Goal: Task Accomplishment & Management: Complete application form

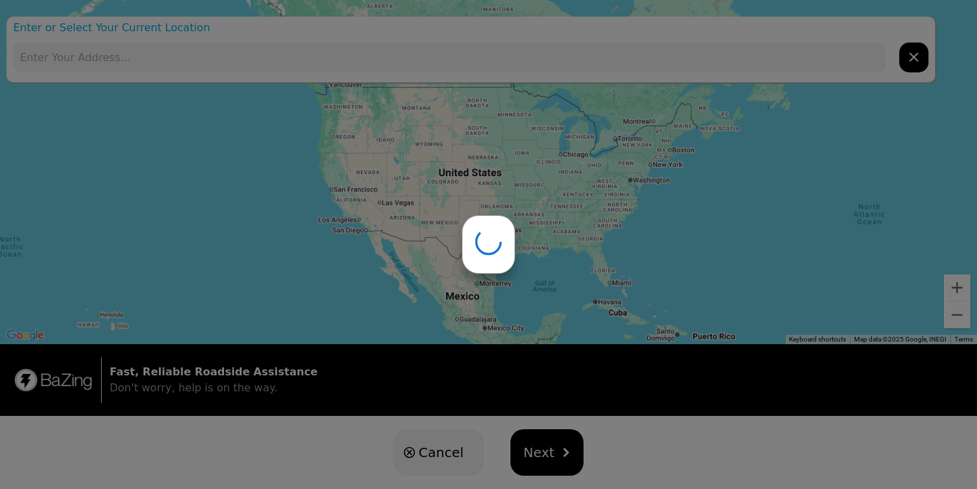
type input "[STREET_ADDRESS][PERSON_NAME]"
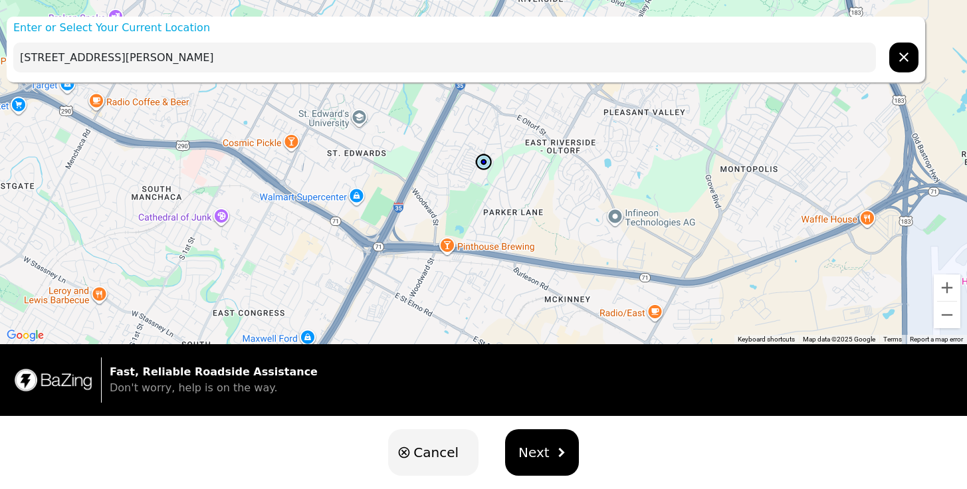
click at [531, 439] on button "Next" at bounding box center [542, 452] width 74 height 47
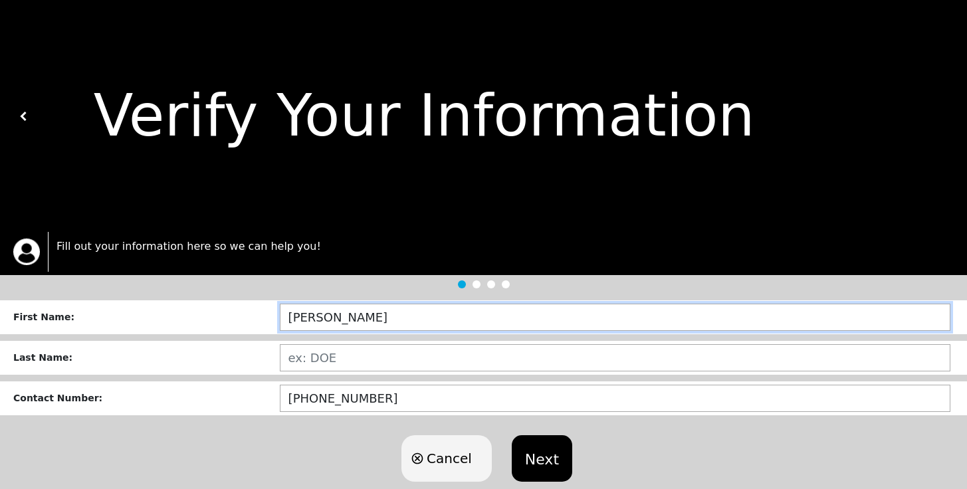
type input "[PERSON_NAME]"
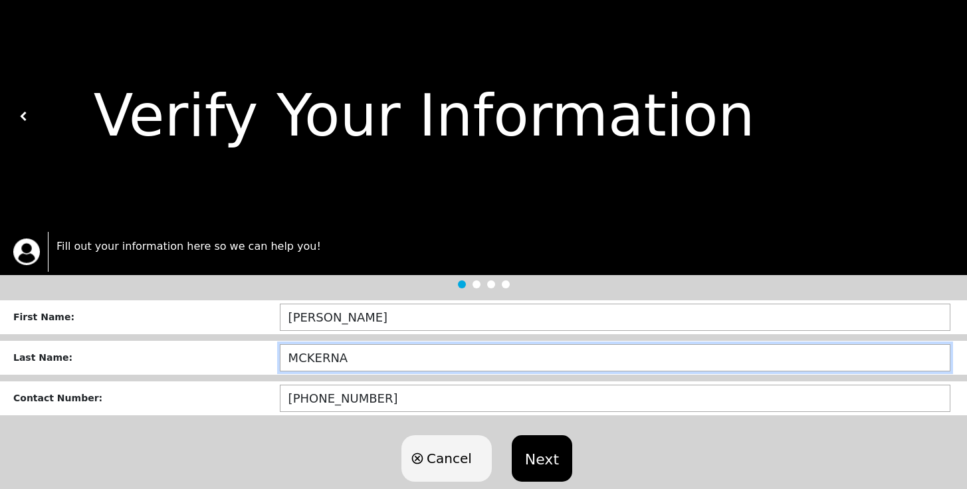
type input "[PERSON_NAME]"
click at [539, 461] on button "Next" at bounding box center [542, 458] width 61 height 47
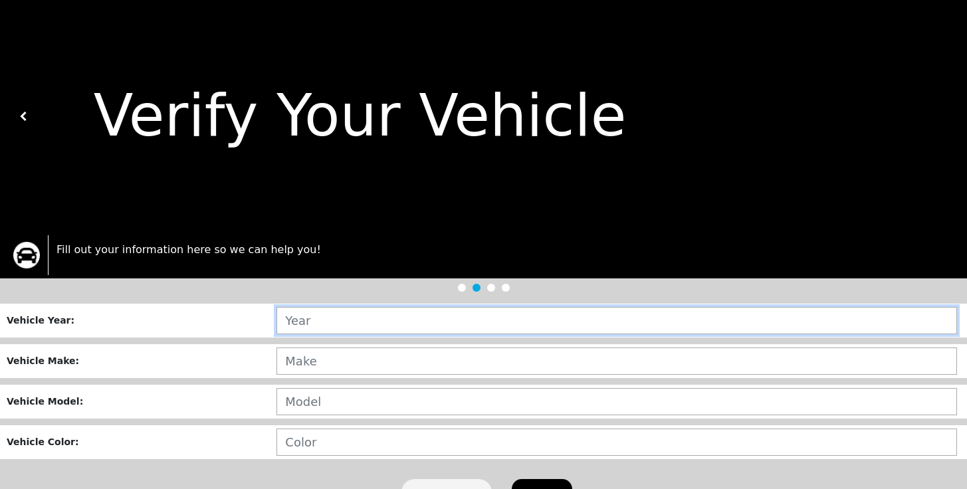
click at [410, 318] on input "text" at bounding box center [617, 320] width 681 height 27
type input "2006"
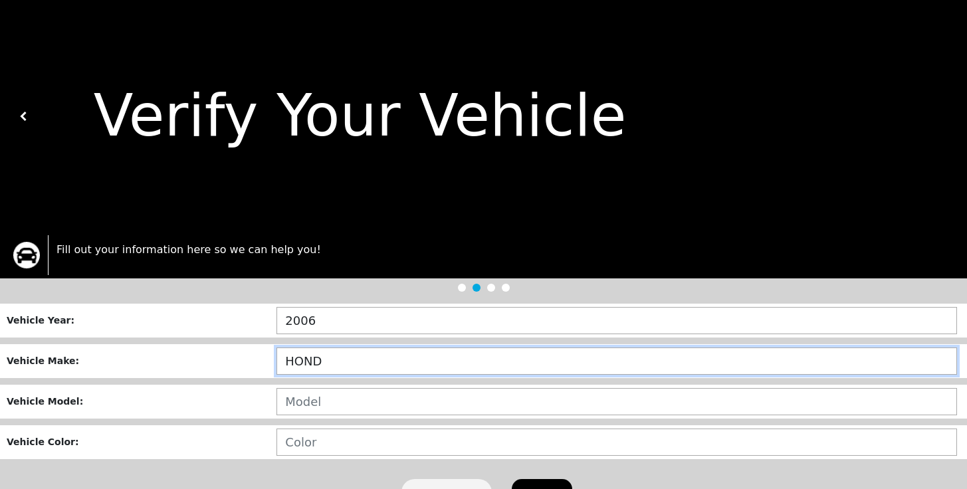
type input "HONDA"
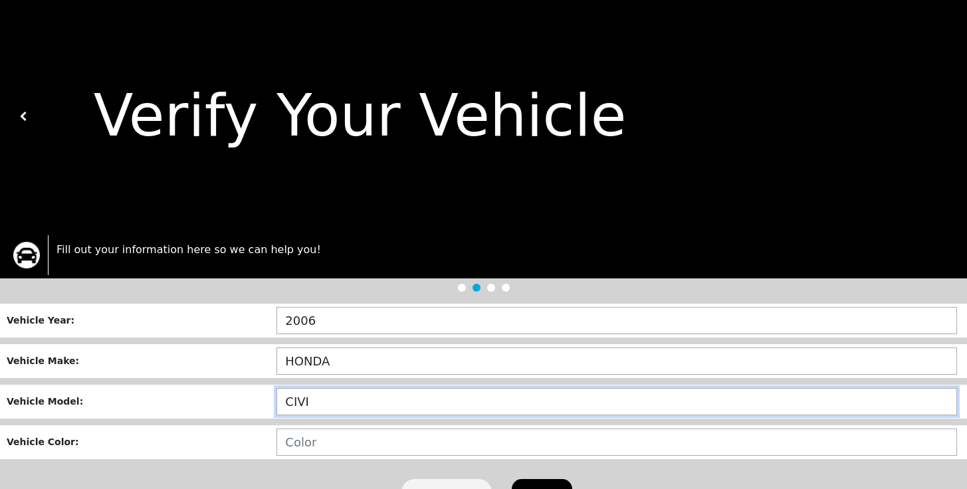
type input "CIVIC"
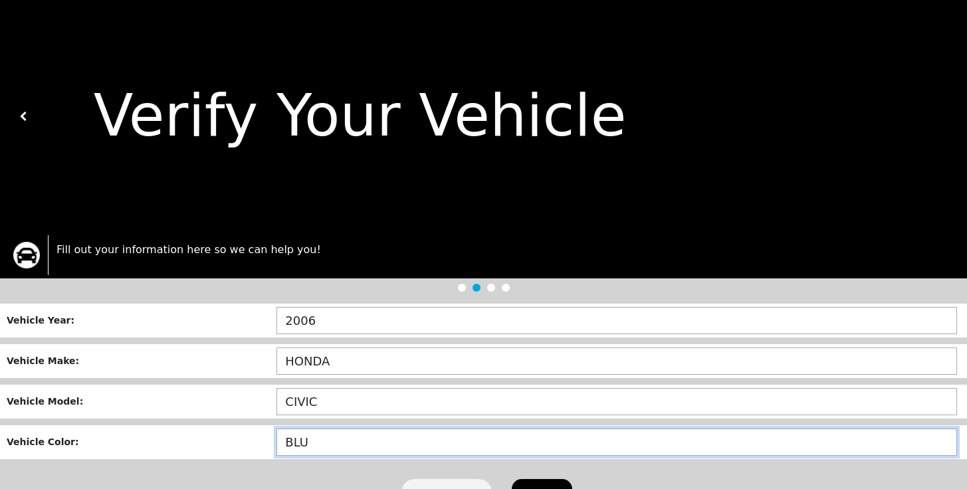
type input "BLUE"
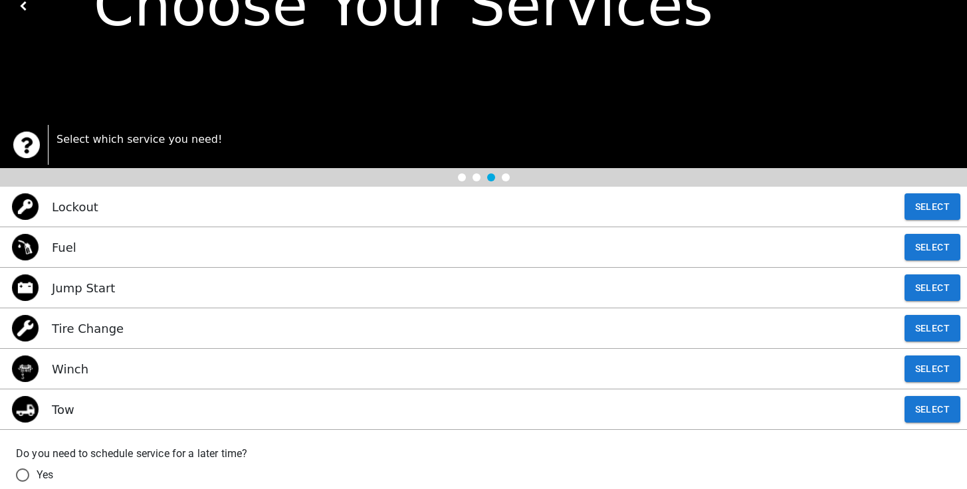
scroll to position [194, 0]
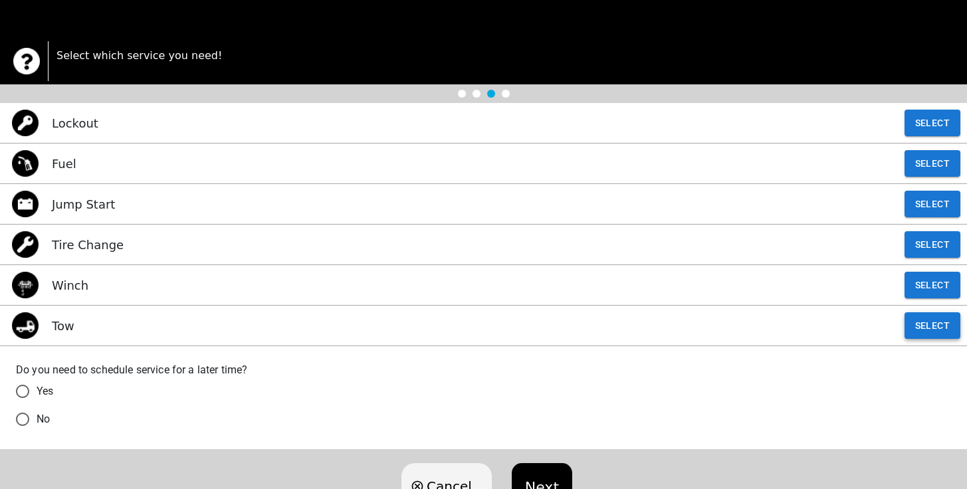
click at [942, 332] on button "Select" at bounding box center [933, 325] width 56 height 27
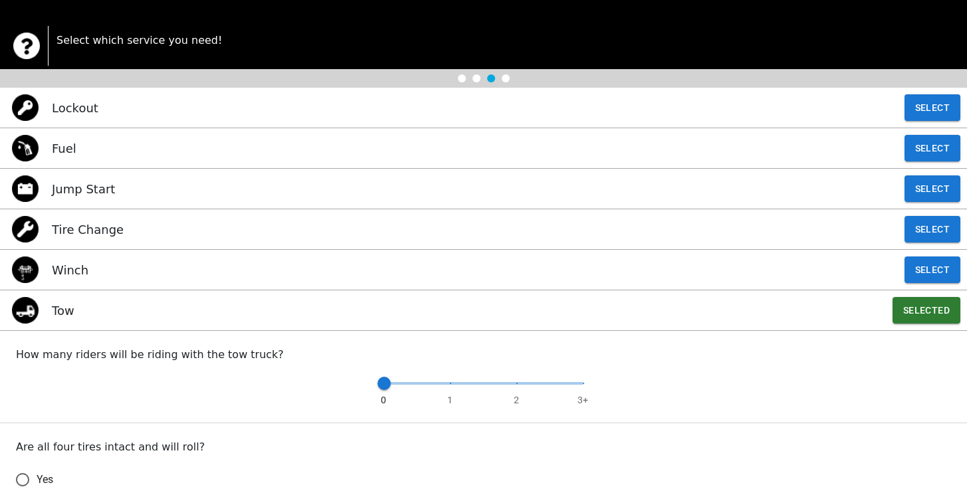
scroll to position [364, 0]
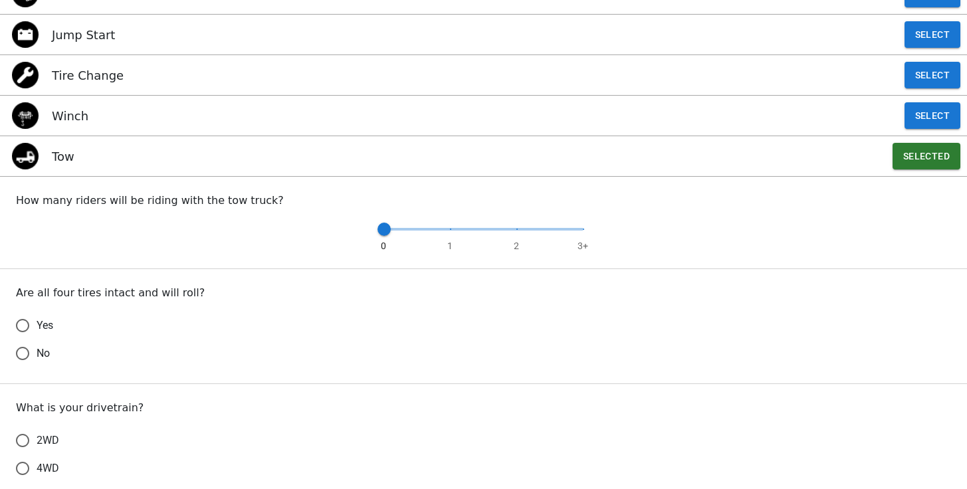
type input "1"
drag, startPoint x: 384, startPoint y: 231, endPoint x: 447, endPoint y: 231, distance: 62.5
click at [447, 231] on span at bounding box center [450, 229] width 13 height 13
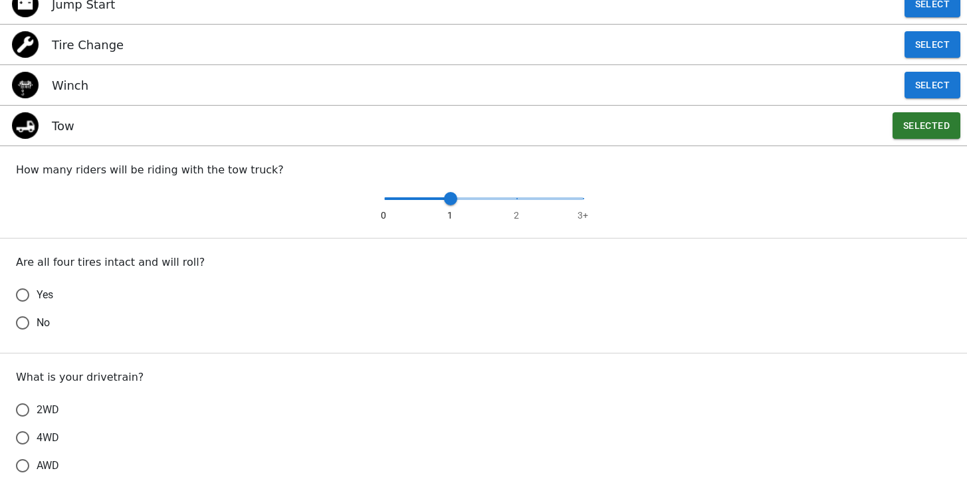
scroll to position [420, 0]
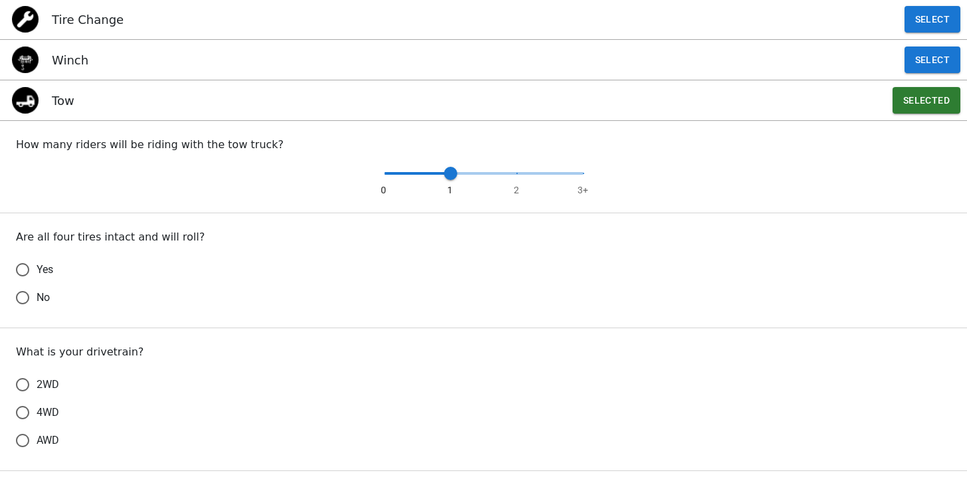
click at [23, 271] on input "Yes" at bounding box center [23, 270] width 28 height 28
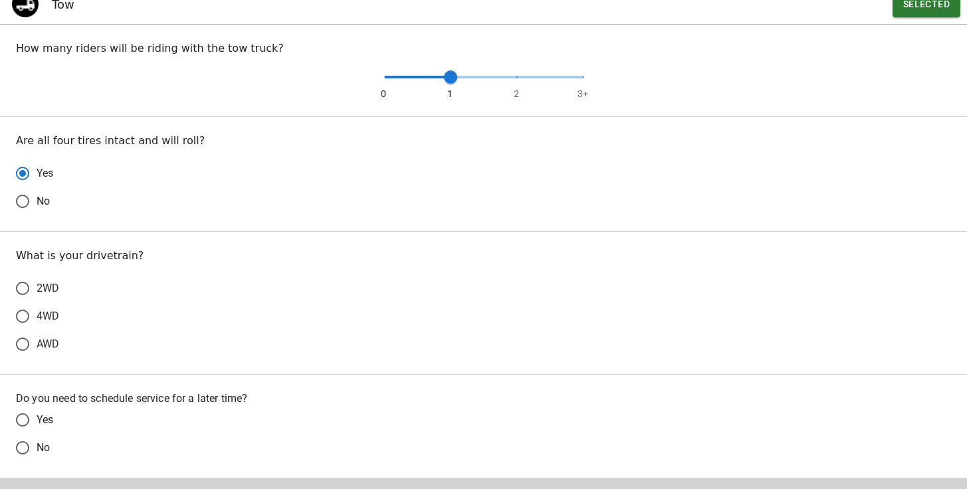
scroll to position [572, 0]
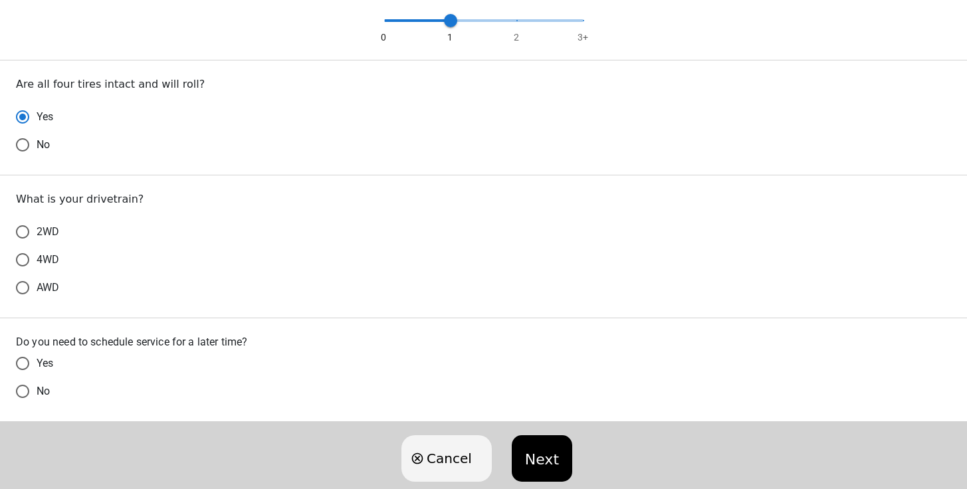
click at [21, 235] on input "2WD" at bounding box center [23, 232] width 28 height 28
radio input "true"
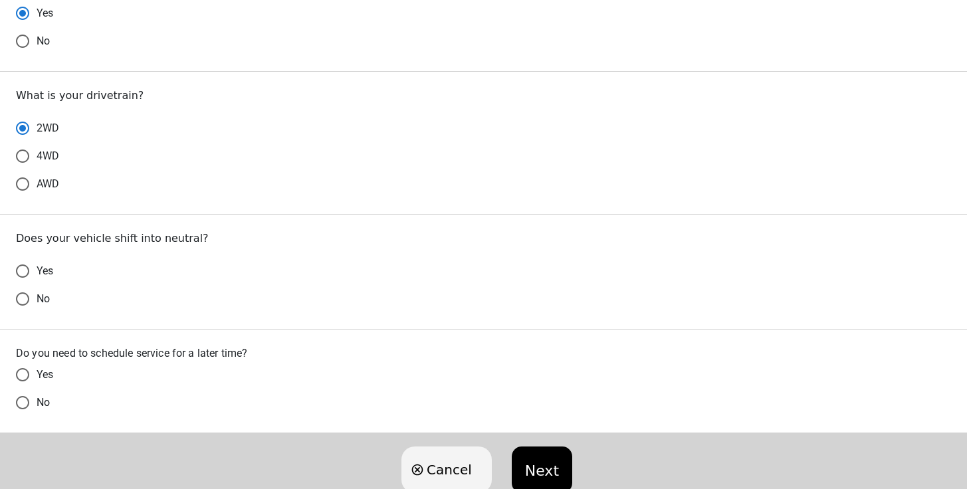
scroll to position [718, 0]
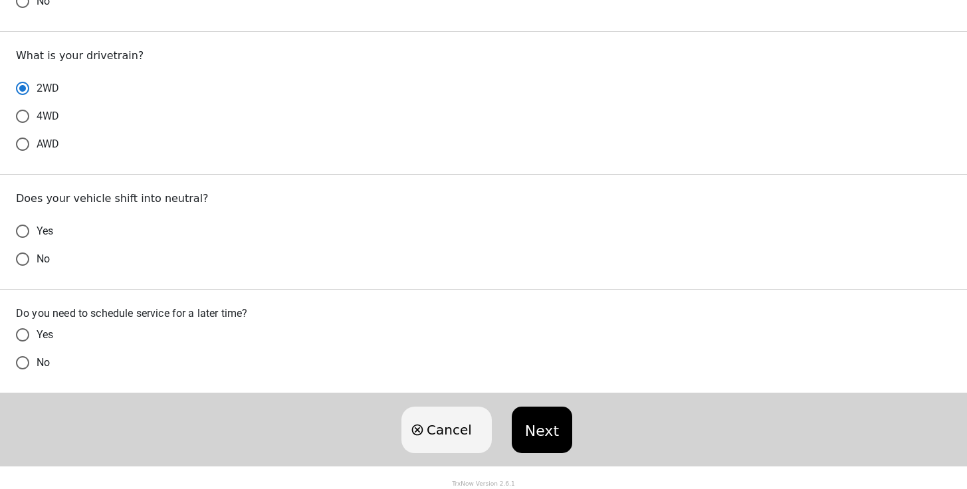
click at [27, 233] on input "Yes" at bounding box center [23, 231] width 28 height 28
radio input "false"
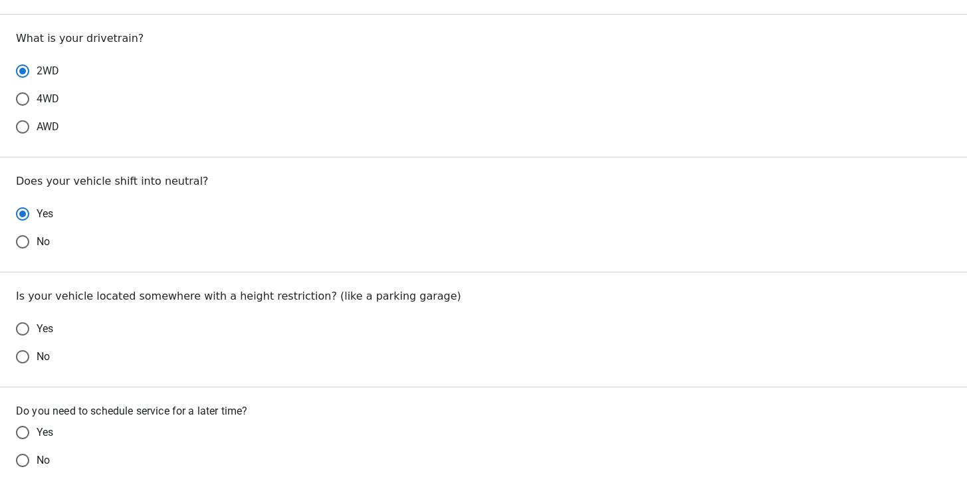
scroll to position [833, 0]
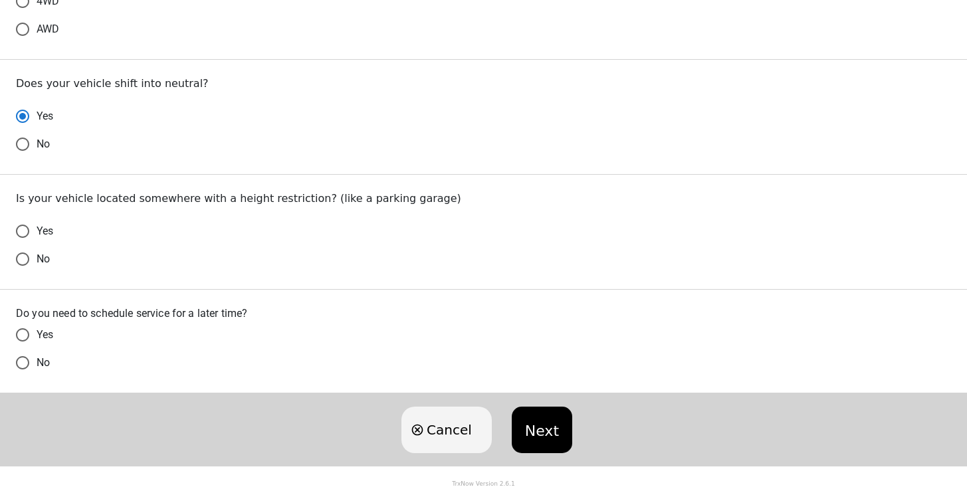
click at [31, 256] on input "No" at bounding box center [23, 259] width 28 height 28
radio input "false"
click at [41, 334] on span "Yes" at bounding box center [45, 335] width 17 height 16
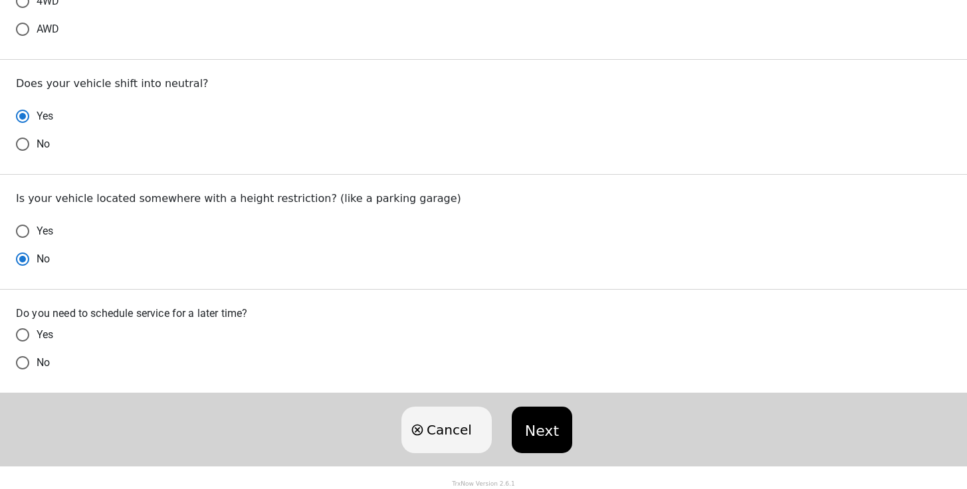
click at [37, 334] on input "Yes" at bounding box center [23, 335] width 28 height 28
radio input "false"
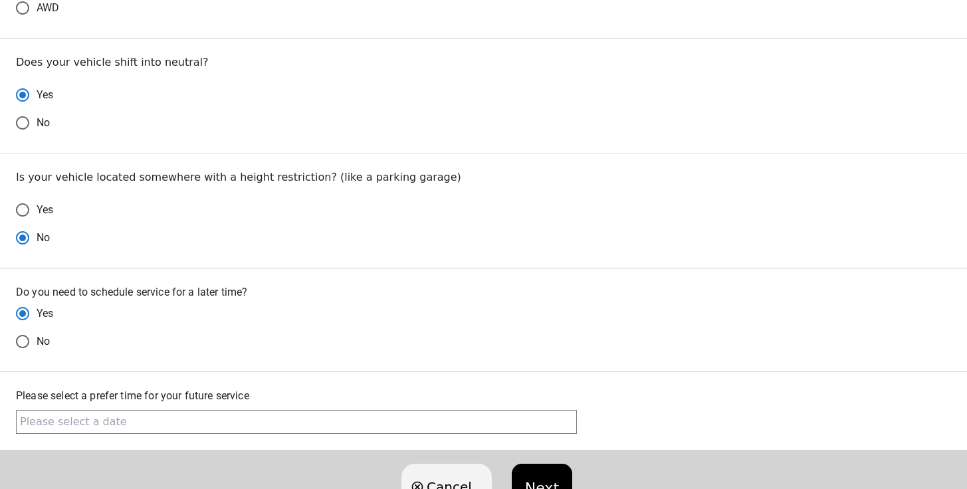
scroll to position [912, 0]
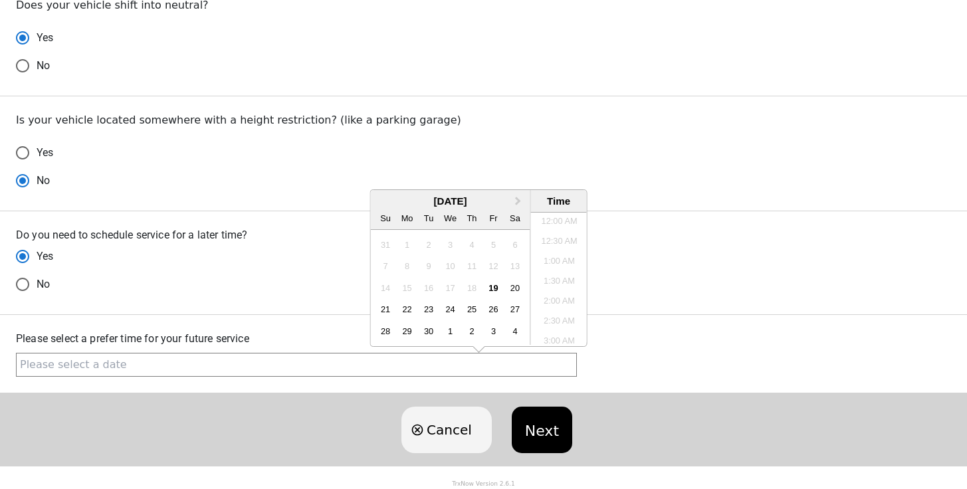
click at [185, 357] on input "text" at bounding box center [296, 365] width 561 height 24
click at [565, 301] on li "3:30 PM" at bounding box center [564, 291] width 57 height 20
radio input "true"
radio input "false"
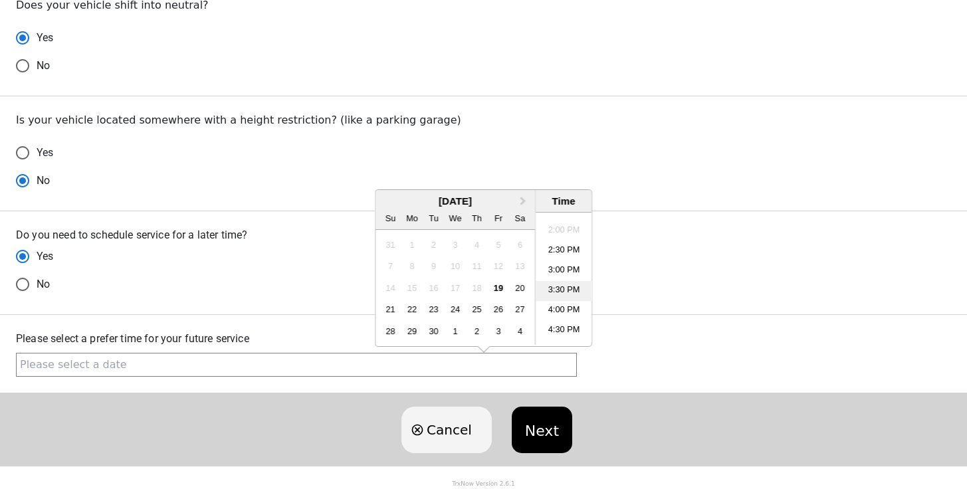
radio input "false"
type input "[DATE] 3:30PM"
radio input "false"
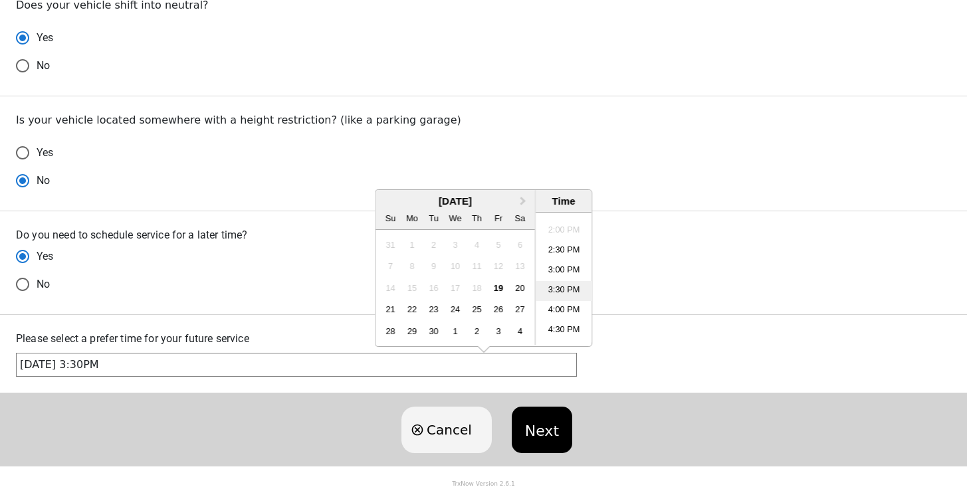
radio input "false"
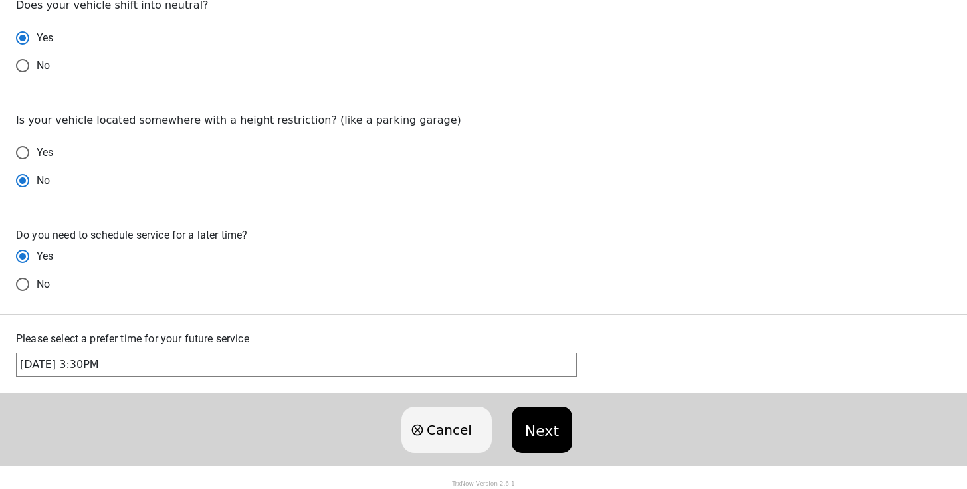
click at [548, 437] on button "Next" at bounding box center [542, 430] width 61 height 47
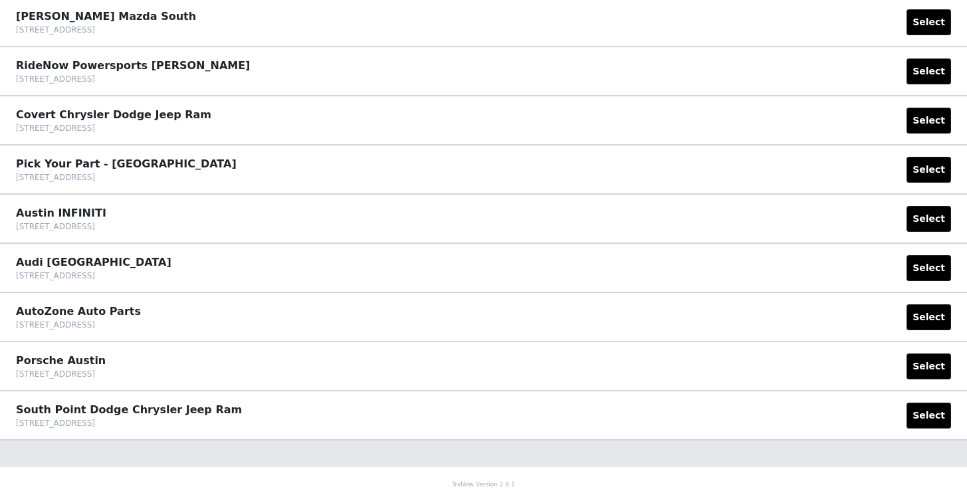
scroll to position [0, 0]
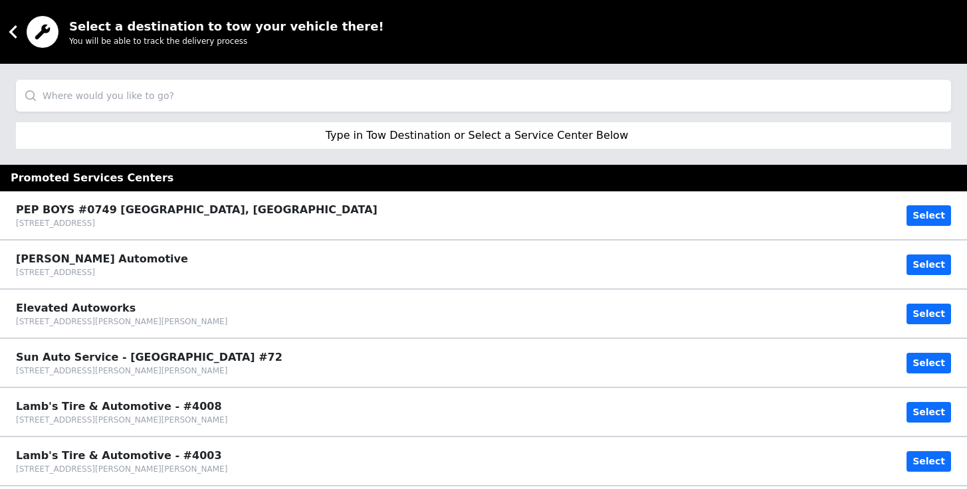
click at [455, 94] on input "search" at bounding box center [483, 96] width 935 height 32
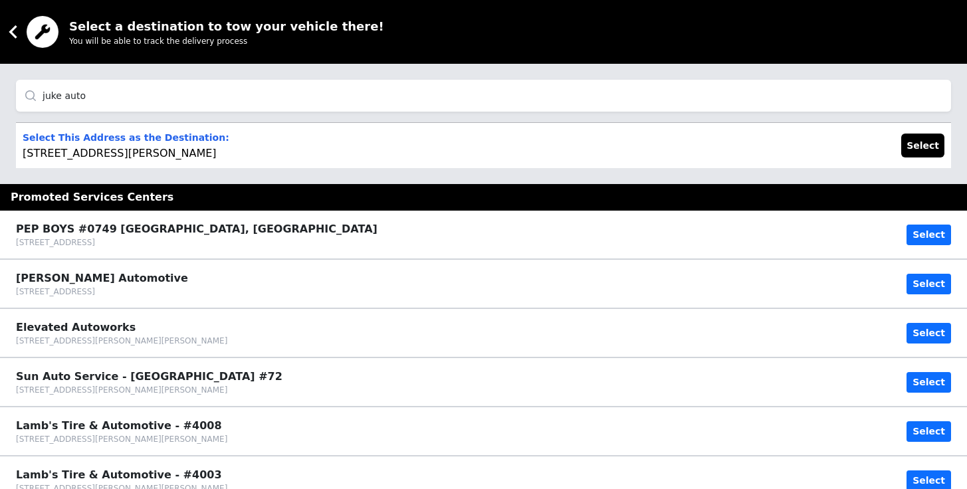
type input "juke auto"
click at [232, 150] on div "Select This Address as the Destination: [STREET_ADDRESS][PERSON_NAME] Select" at bounding box center [483, 145] width 935 height 45
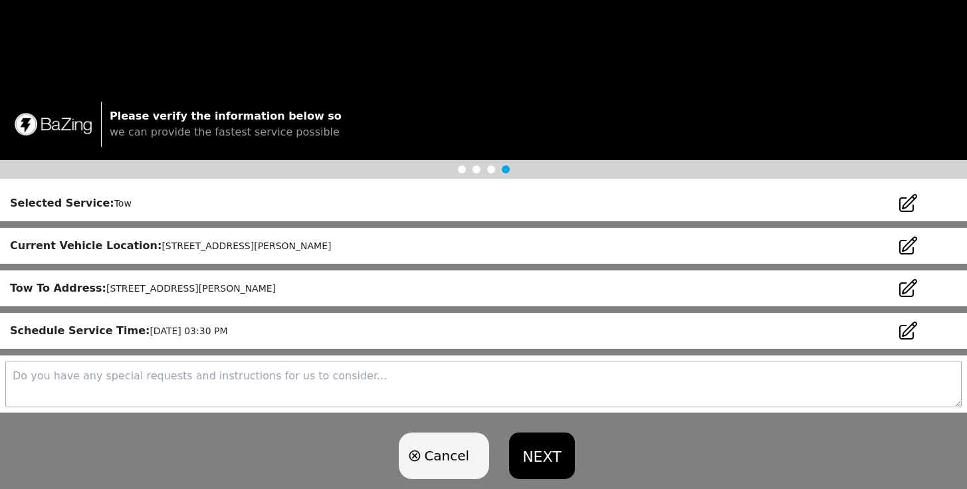
scroll to position [178, 0]
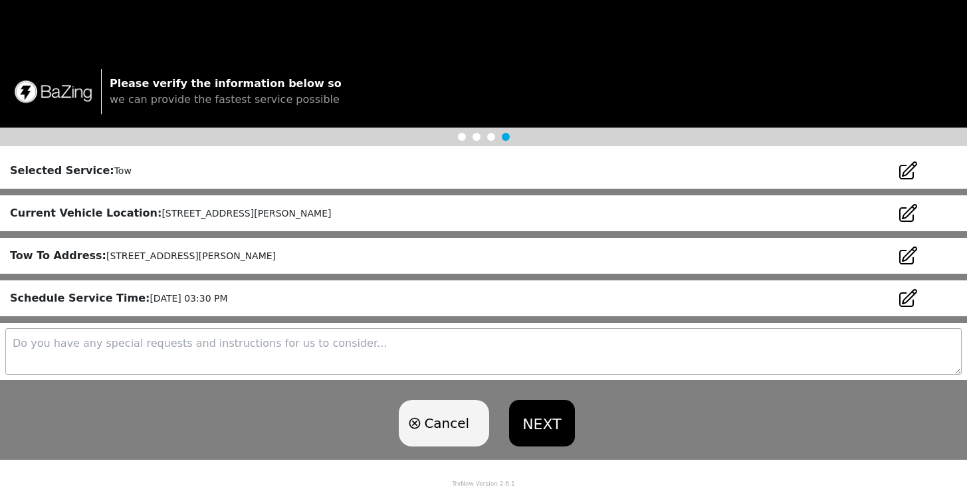
click at [529, 349] on textarea at bounding box center [483, 351] width 957 height 47
drag, startPoint x: 259, startPoint y: 343, endPoint x: 291, endPoint y: 343, distance: 32.6
click at [290, 343] on textarea "I am finishing up work at an elementary school. Buses and cars should be gone b…" at bounding box center [483, 351] width 957 height 47
click at [406, 342] on textarea "I am finishing up work at an elementary school. Buses and cars should be gone b…" at bounding box center [483, 351] width 957 height 47
drag, startPoint x: 467, startPoint y: 342, endPoint x: 303, endPoint y: 354, distance: 165.3
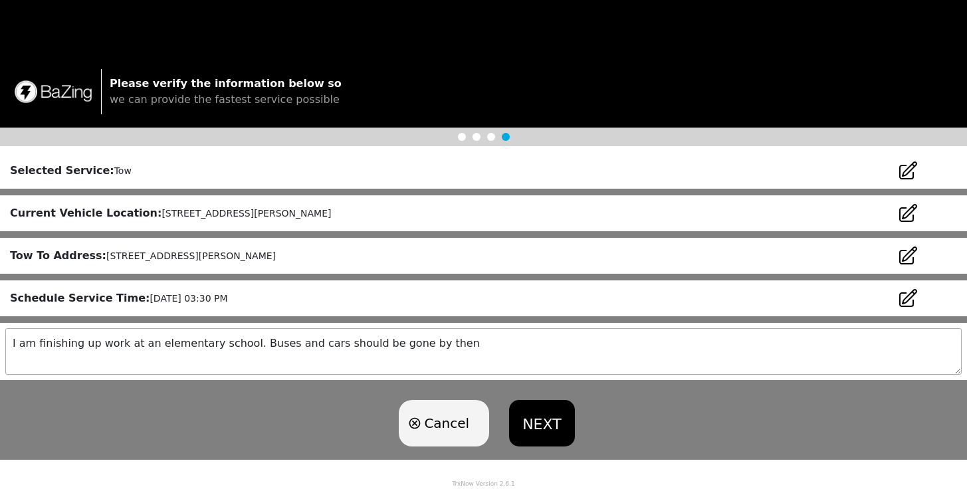
click at [465, 342] on textarea "I am finishing up work at an elementary school. Buses and cars should be gone b…" at bounding box center [483, 351] width 957 height 47
drag, startPoint x: 242, startPoint y: 344, endPoint x: 527, endPoint y: 344, distance: 284.6
click at [524, 345] on textarea "I am finishing up work at an elementary school. Buses and cars should be gone b…" at bounding box center [483, 351] width 957 height 47
type textarea "I am finishing up work at an elementary school. Students should be gone by 3:30…"
click at [567, 424] on button "NEXT" at bounding box center [541, 423] width 65 height 47
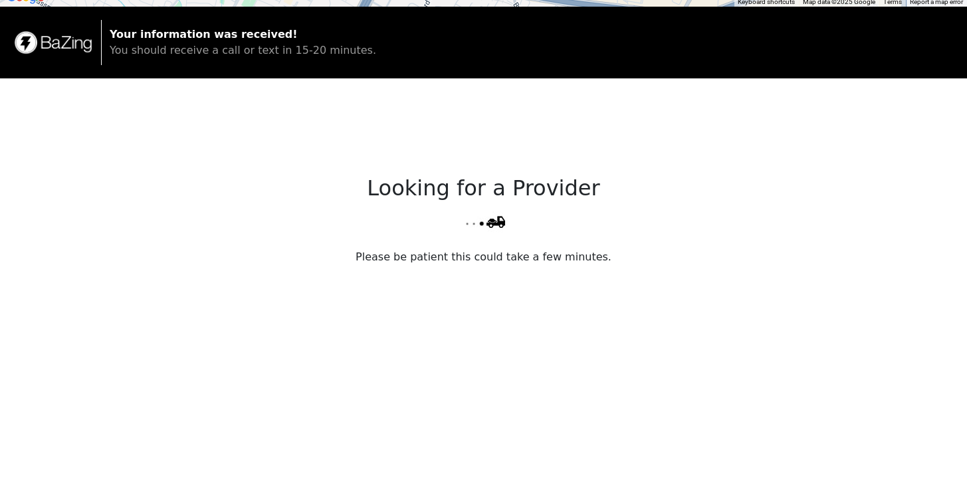
scroll to position [230, 0]
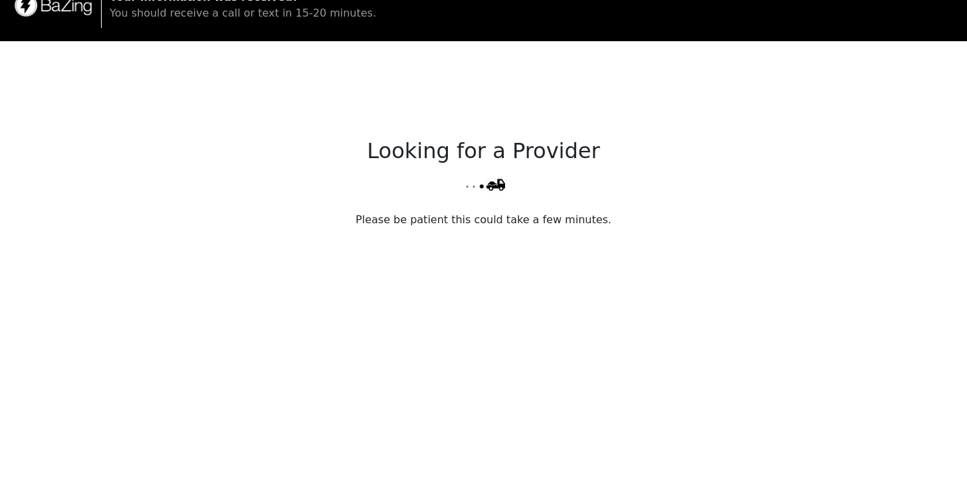
drag, startPoint x: 565, startPoint y: 13, endPoint x: 961, endPoint y: 80, distance: 401.4
click at [651, 46] on div "← Move left → Move right ↑ Move up ↓ Move down + Zoom in - Zoom out Home Jump l…" at bounding box center [483, 155] width 967 height 771
click at [856, 84] on div "Looking for a Provider Please be patient this could take a few minutes." at bounding box center [483, 279] width 967 height 477
click at [542, 209] on div "Looking for a Provider Please be patient this could take a few minutes." at bounding box center [483, 279] width 967 height 477
click at [469, 194] on img at bounding box center [483, 182] width 57 height 27
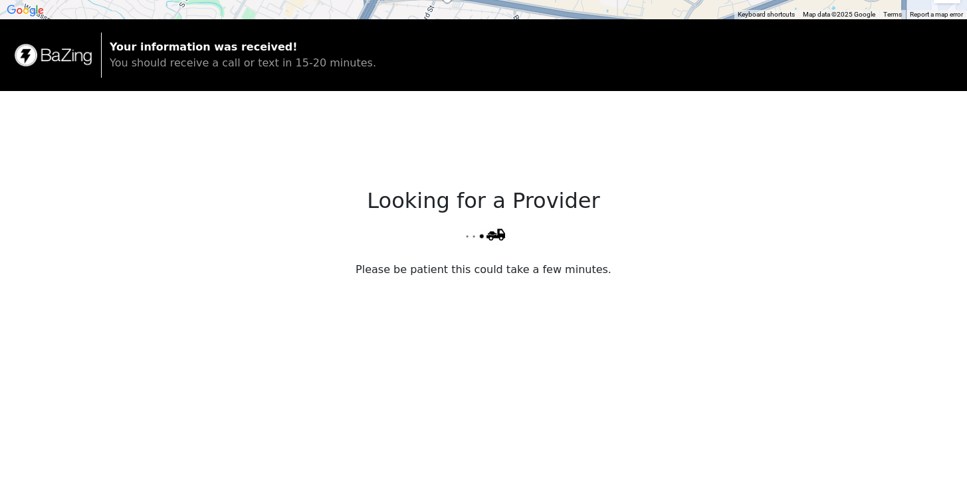
scroll to position [183, 0]
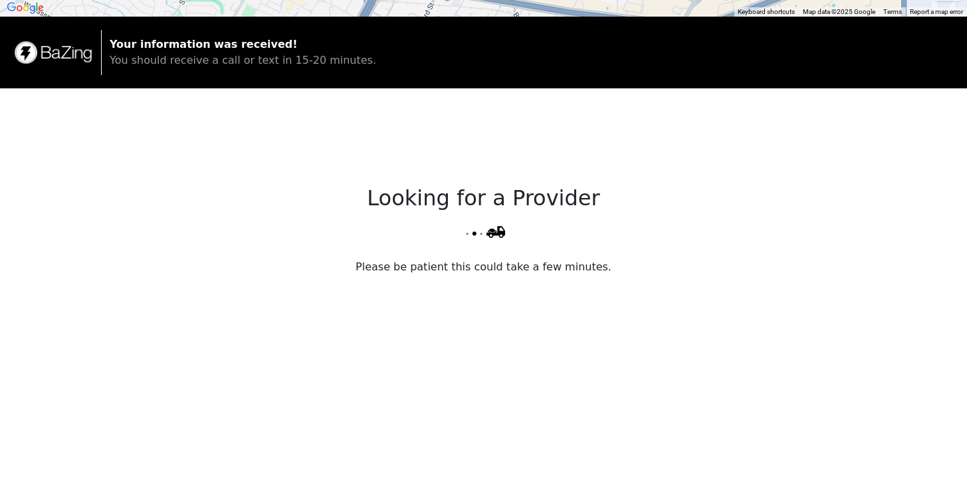
click at [287, 271] on div "Looking for a Provider Please be patient this could take a few minutes." at bounding box center [483, 326] width 967 height 477
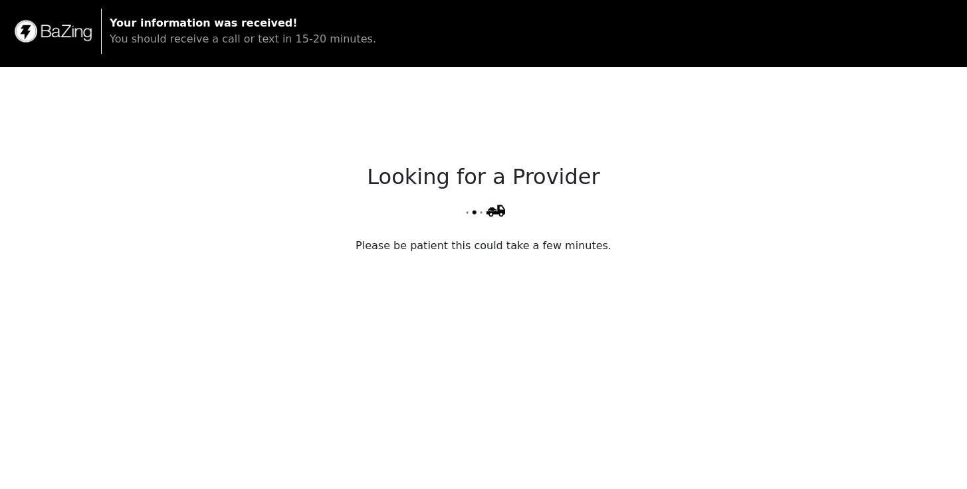
scroll to position [204, 0]
click at [556, 314] on div "Looking for a Provider Please be patient this could take a few minutes." at bounding box center [483, 305] width 967 height 477
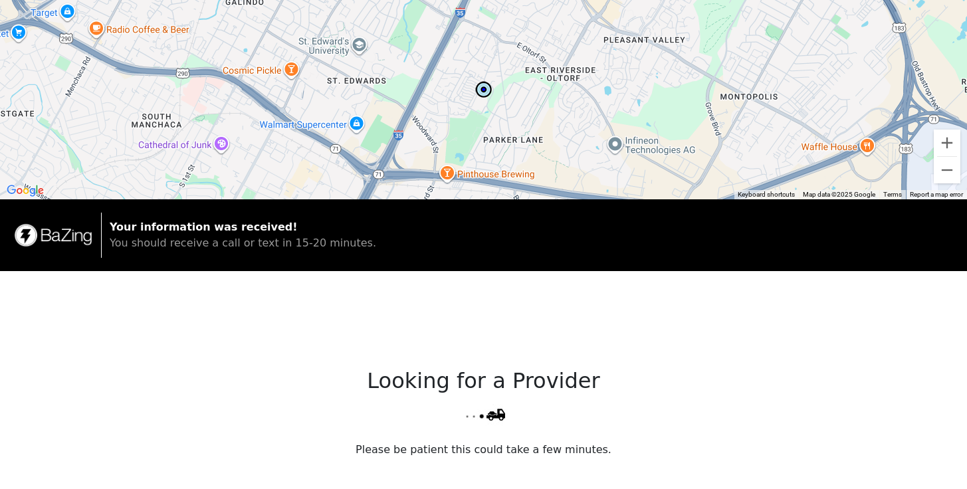
scroll to position [0, 0]
click at [49, 235] on img at bounding box center [53, 235] width 80 height 25
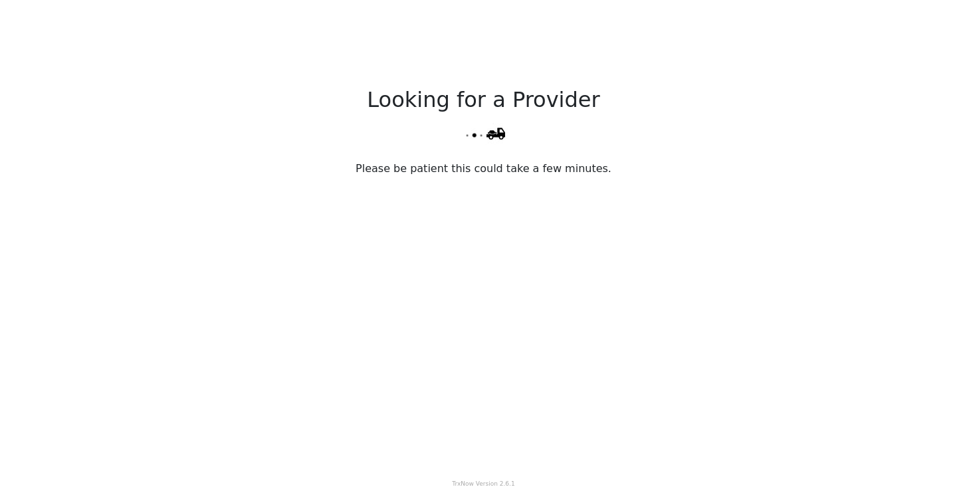
scroll to position [281, 0]
click at [495, 133] on img at bounding box center [483, 131] width 57 height 27
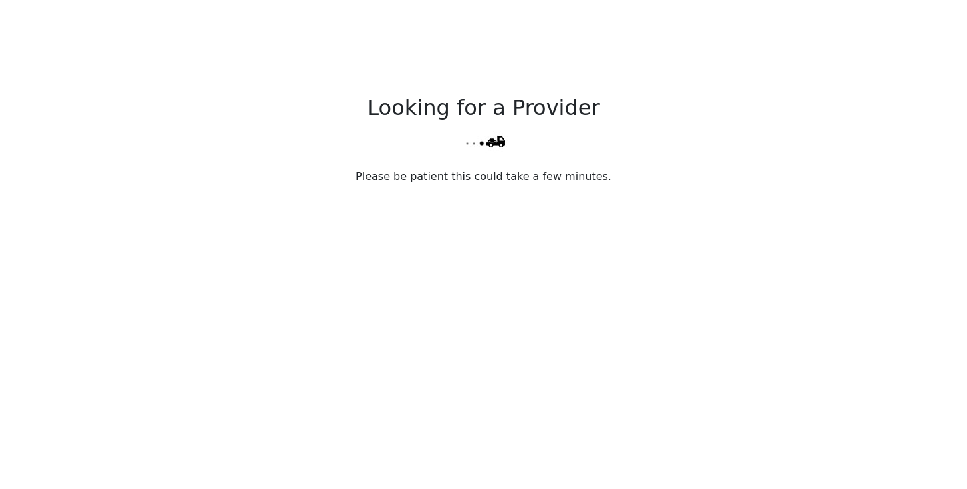
scroll to position [31, 0]
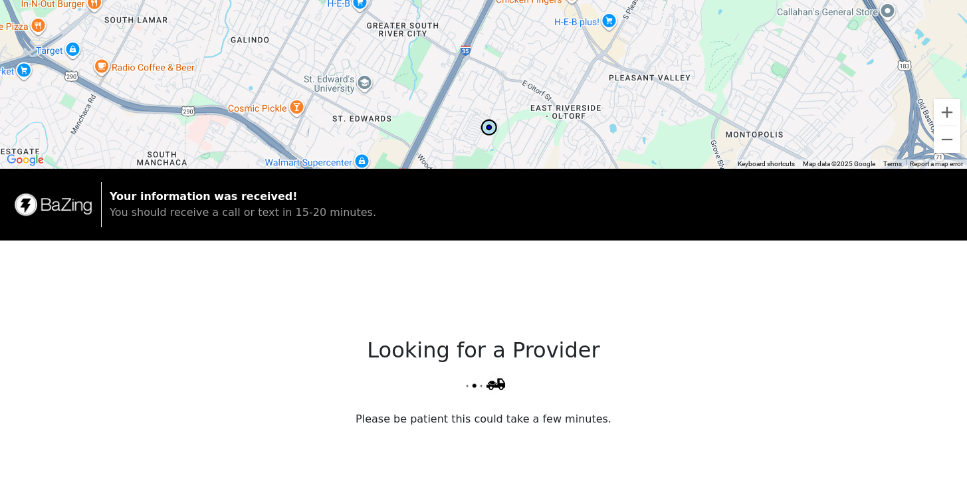
drag, startPoint x: 504, startPoint y: 87, endPoint x: 508, endPoint y: 156, distance: 69.3
click at [508, 156] on div at bounding box center [483, 68] width 967 height 199
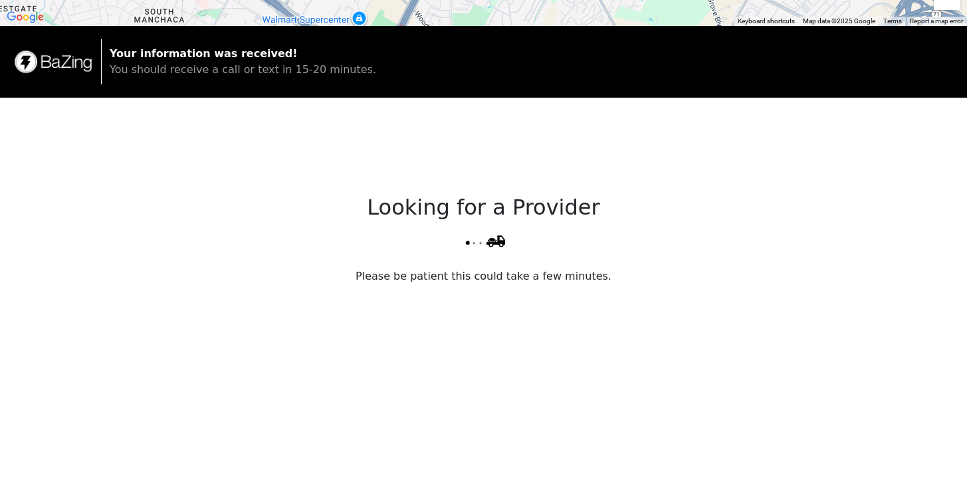
scroll to position [0, 0]
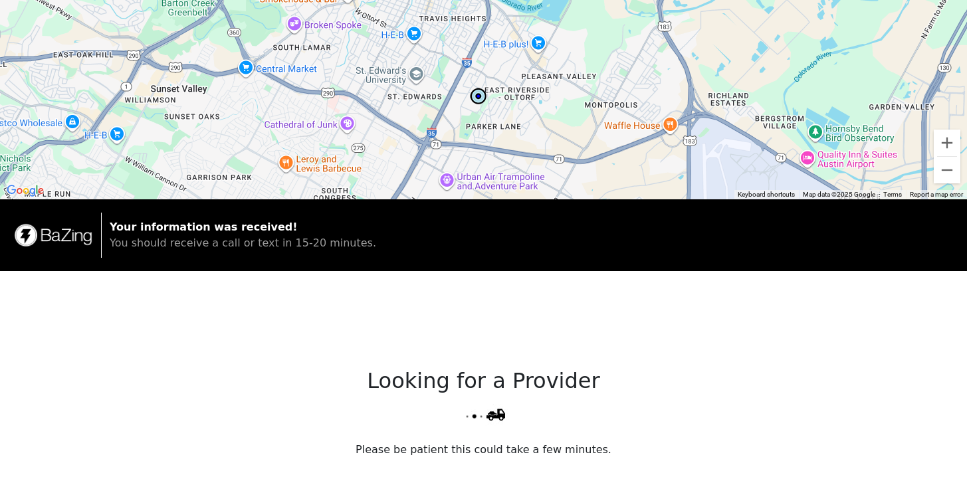
drag, startPoint x: 571, startPoint y: 114, endPoint x: 507, endPoint y: 75, distance: 75.5
click at [499, 72] on div at bounding box center [483, 99] width 967 height 199
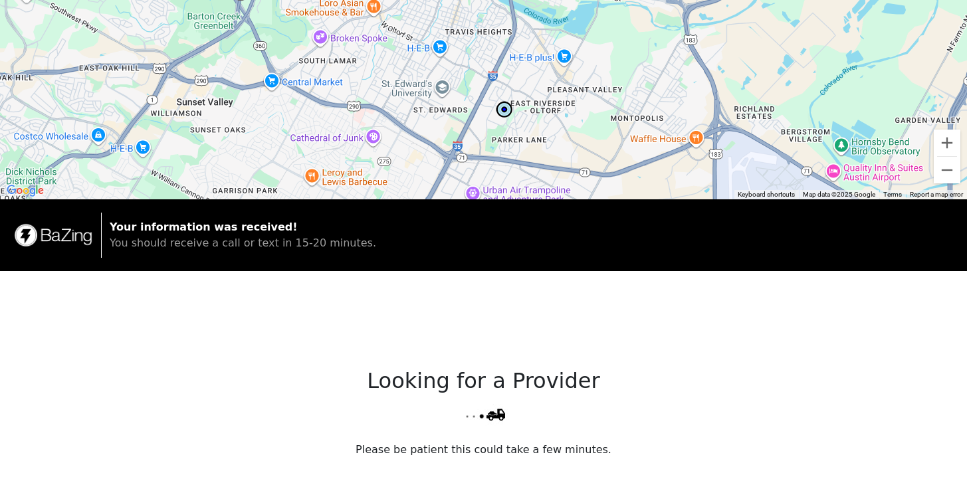
drag, startPoint x: 533, startPoint y: 146, endPoint x: 563, endPoint y: 160, distance: 33.6
click at [563, 160] on div at bounding box center [483, 99] width 967 height 199
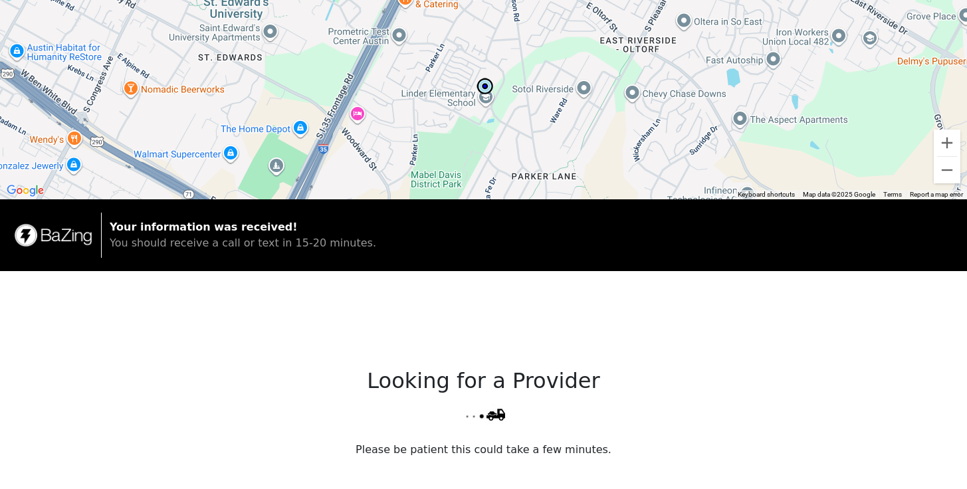
drag, startPoint x: 534, startPoint y: 138, endPoint x: 536, endPoint y: 158, distance: 20.0
click at [535, 158] on div at bounding box center [483, 99] width 967 height 199
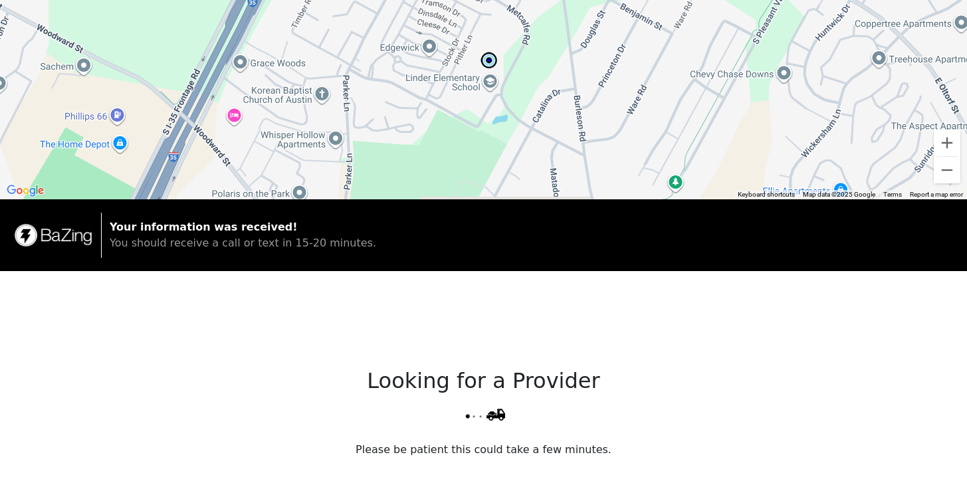
drag, startPoint x: 509, startPoint y: 148, endPoint x: 542, endPoint y: 116, distance: 45.1
click at [542, 116] on div at bounding box center [483, 99] width 967 height 199
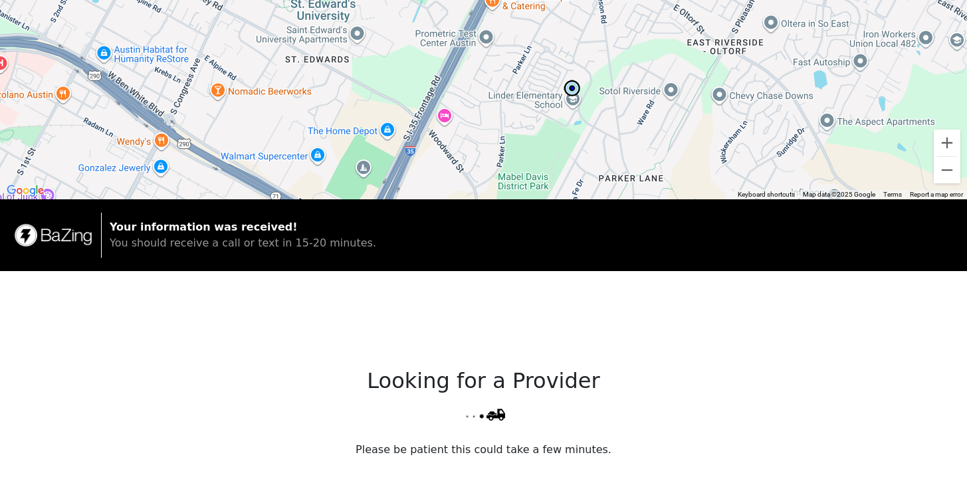
drag, startPoint x: 637, startPoint y: 110, endPoint x: 628, endPoint y: 138, distance: 30.1
click at [628, 138] on div at bounding box center [483, 99] width 967 height 199
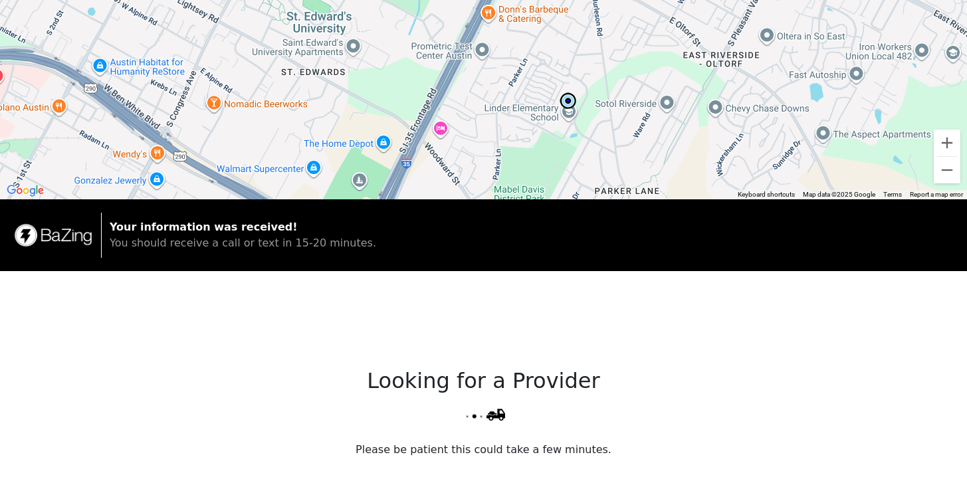
click at [745, 244] on p "Your information was received! You should receive a call or text in 15-20 minut…" at bounding box center [532, 235] width 844 height 32
click at [952, 180] on button "Zoom out" at bounding box center [947, 170] width 27 height 27
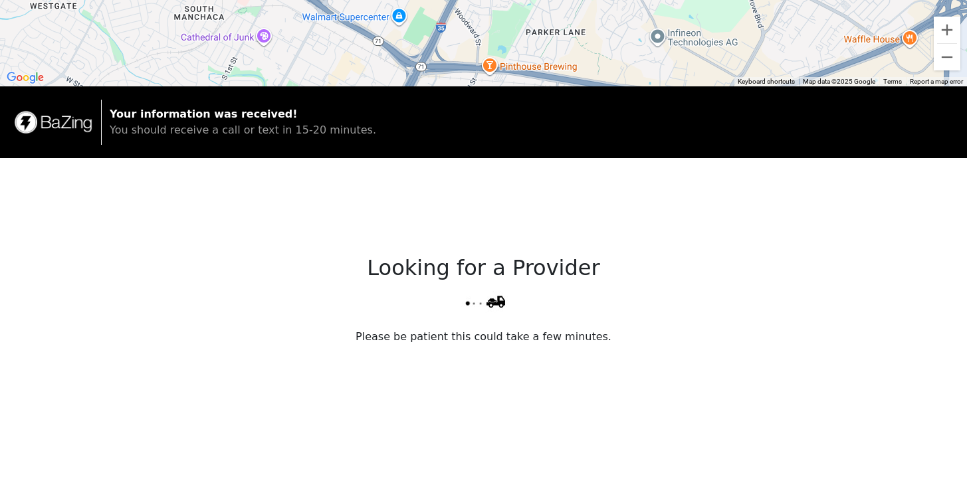
scroll to position [281, 0]
